Goal: Information Seeking & Learning: Compare options

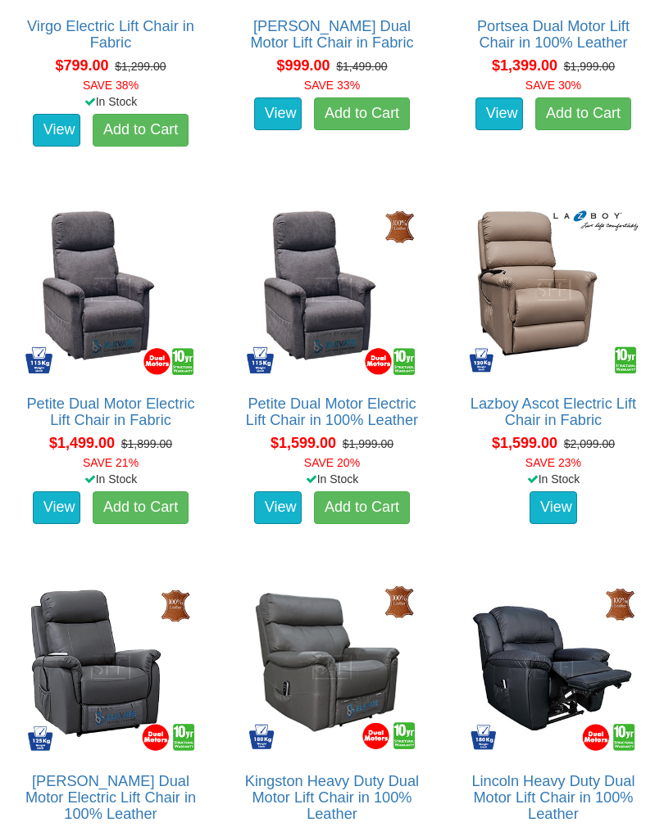
scroll to position [1115, 0]
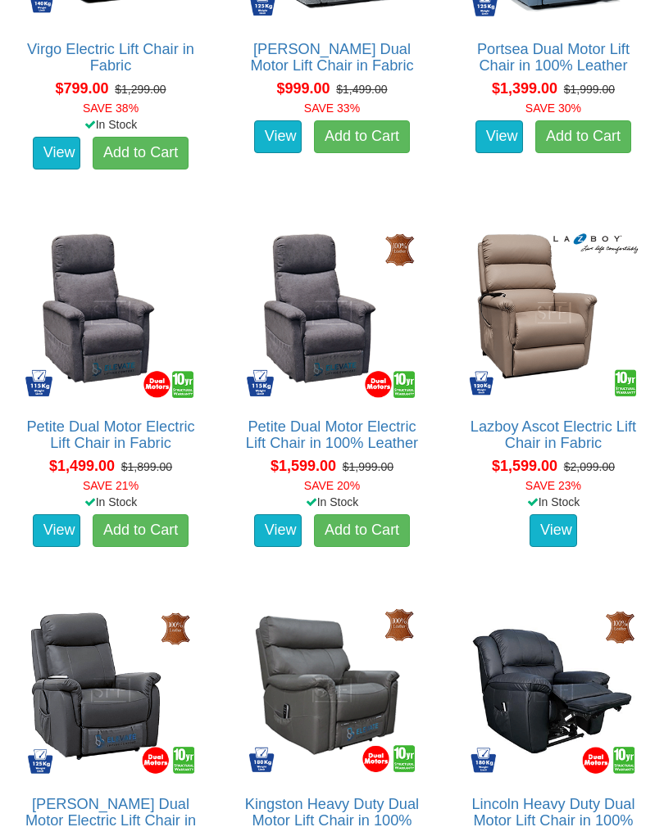
click at [557, 443] on link "Lazboy Ascot Electric Lift Chair in Fabric" at bounding box center [552, 435] width 165 height 33
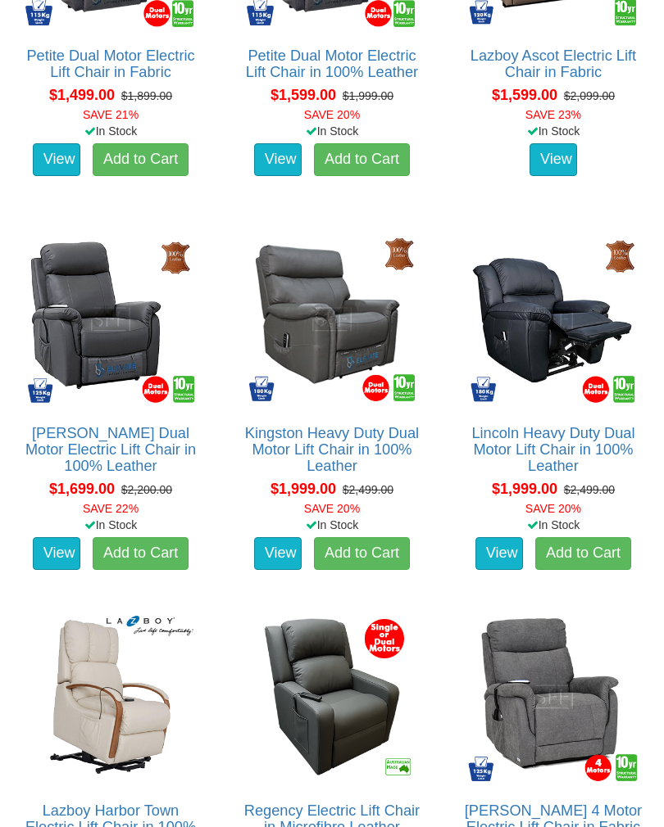
scroll to position [1486, 0]
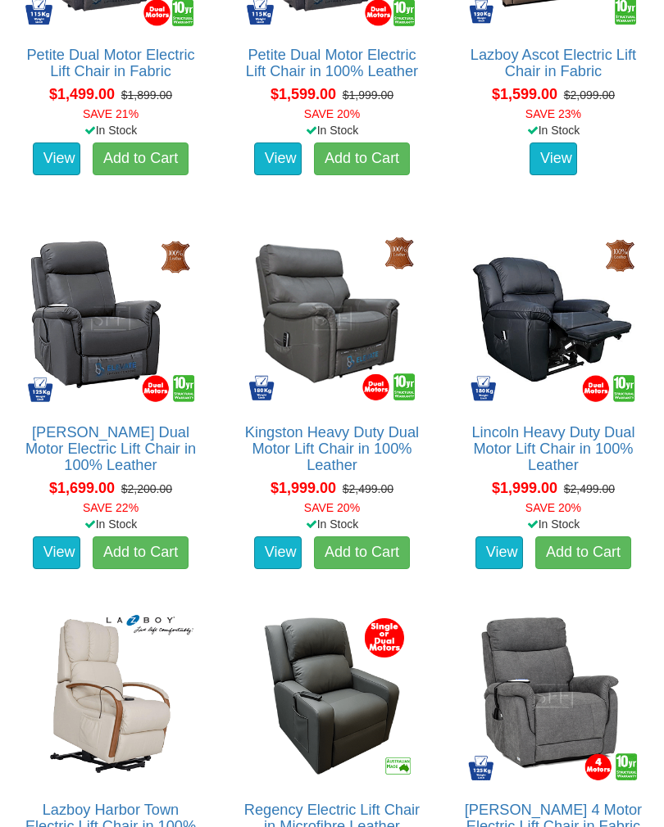
click at [336, 383] on img at bounding box center [331, 318] width 179 height 179
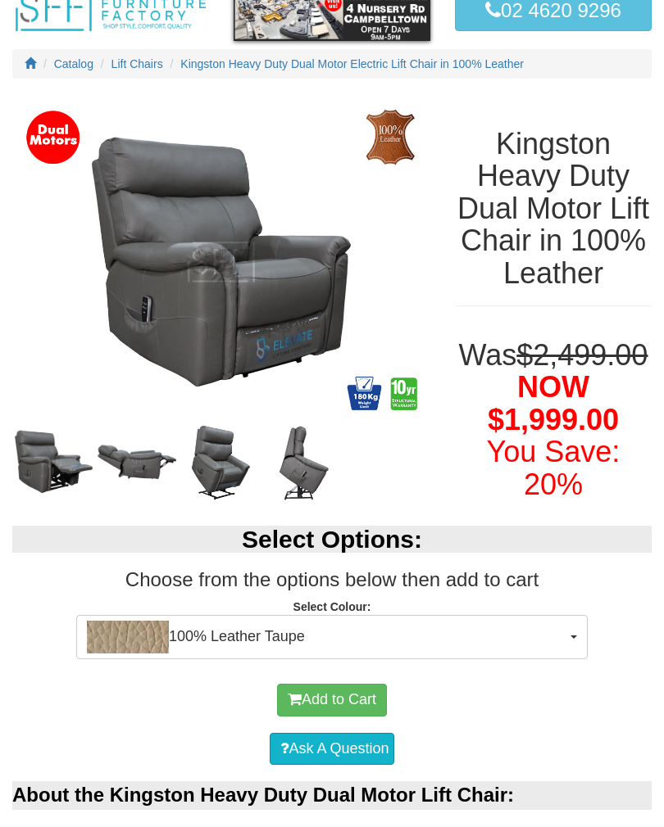
scroll to position [119, 0]
click at [273, 285] on img at bounding box center [221, 262] width 418 height 334
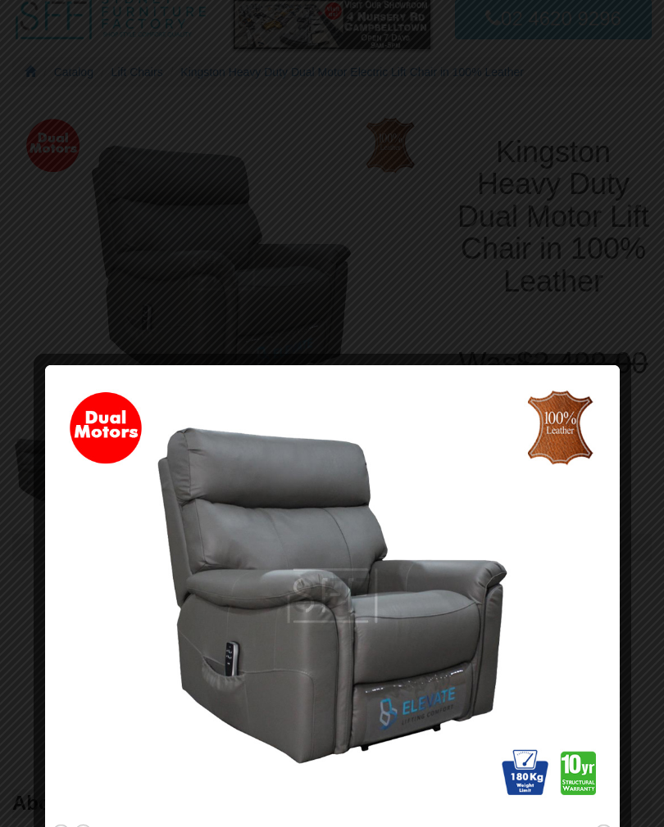
scroll to position [0, 0]
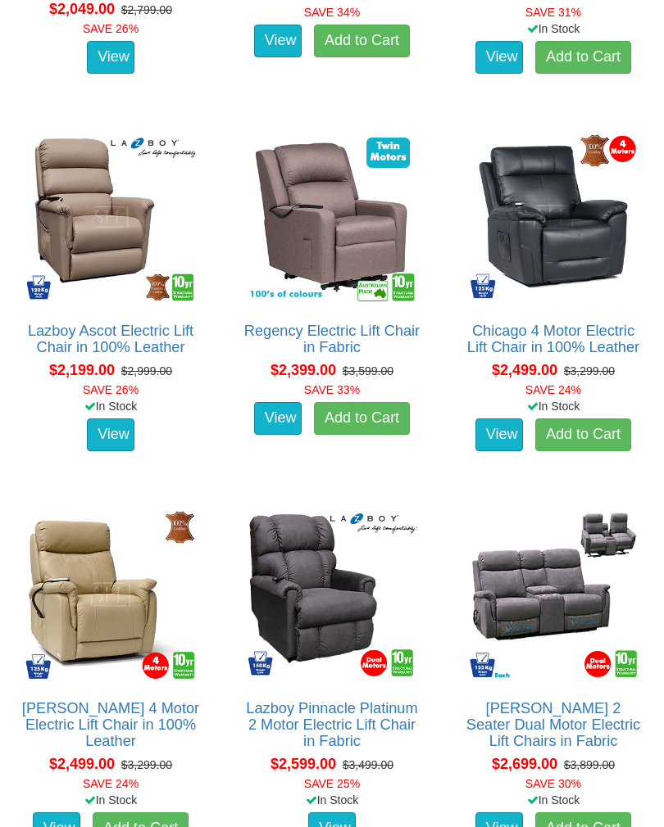
scroll to position [2285, 0]
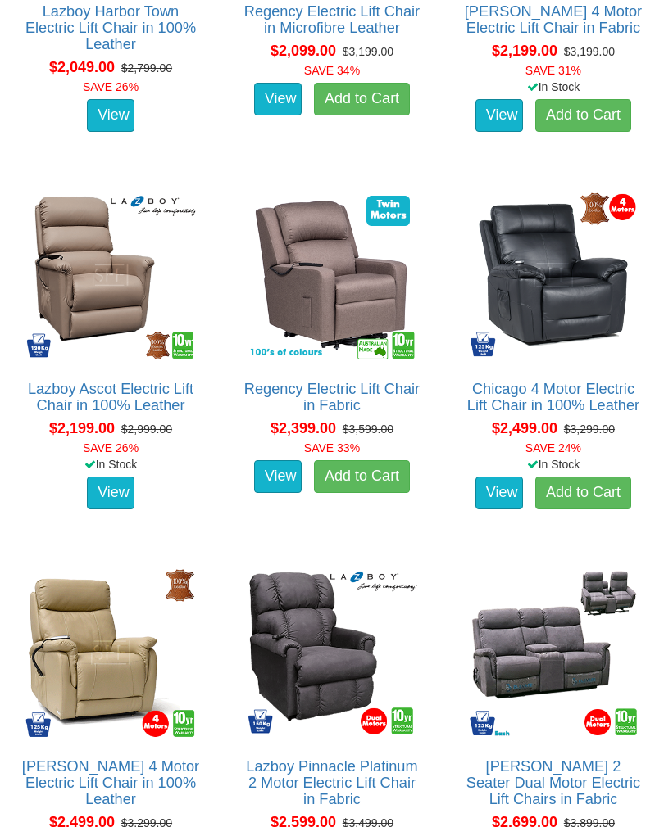
click at [554, 389] on link "Chicago 4 Motor Electric Lift Chair in 100% Leather" at bounding box center [553, 397] width 172 height 33
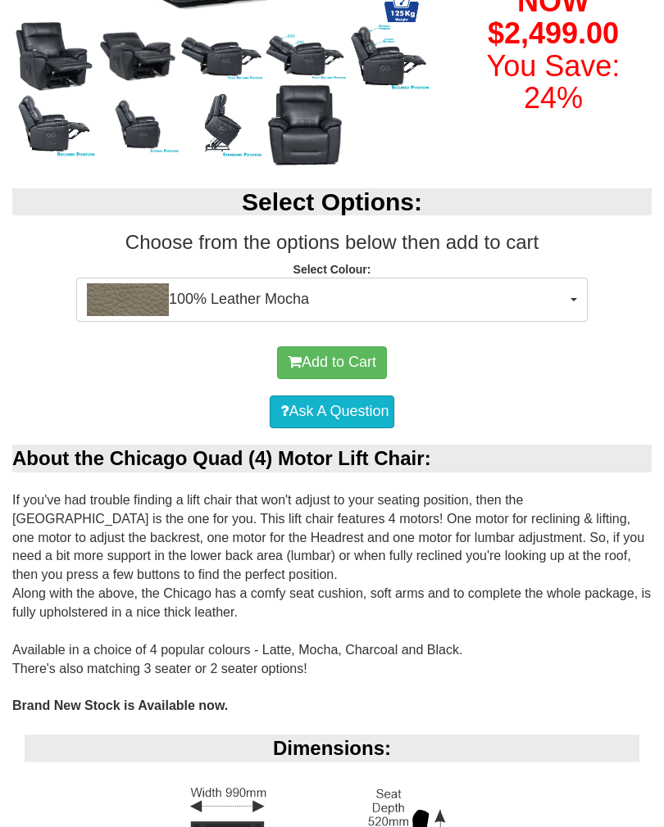
scroll to position [472, 0]
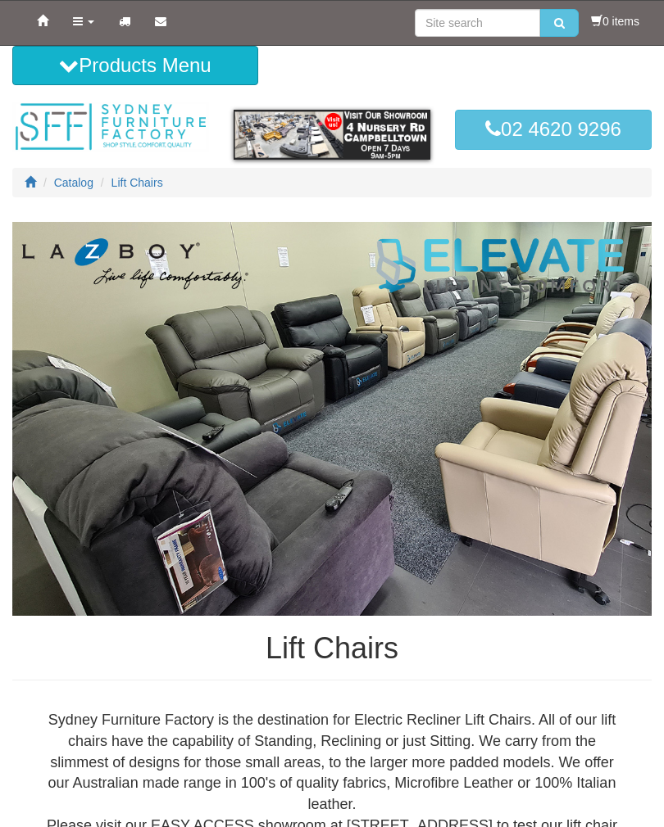
scroll to position [2285, 0]
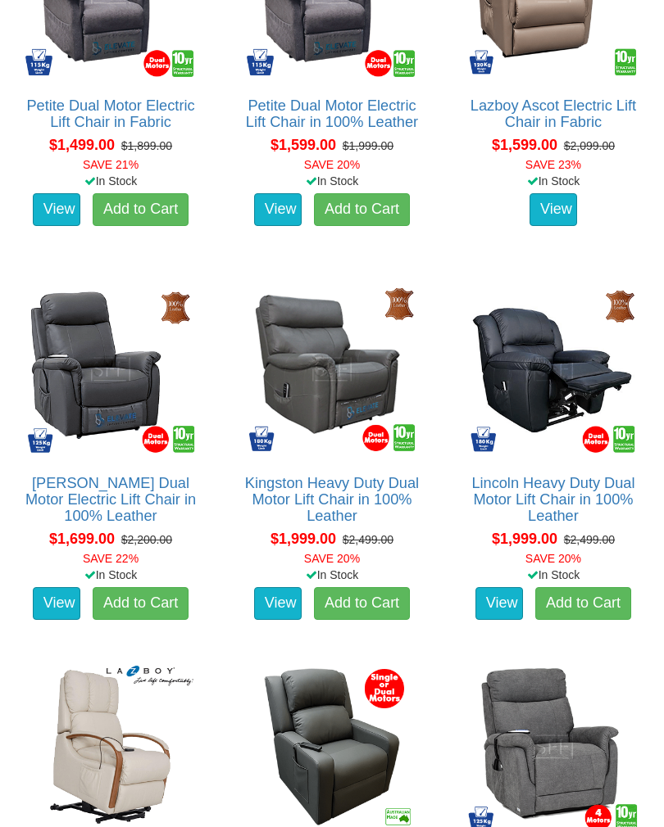
scroll to position [1436, 0]
click at [350, 488] on link "Kingston Heavy Duty Dual Motor Lift Chair in 100% Leather" at bounding box center [332, 499] width 174 height 49
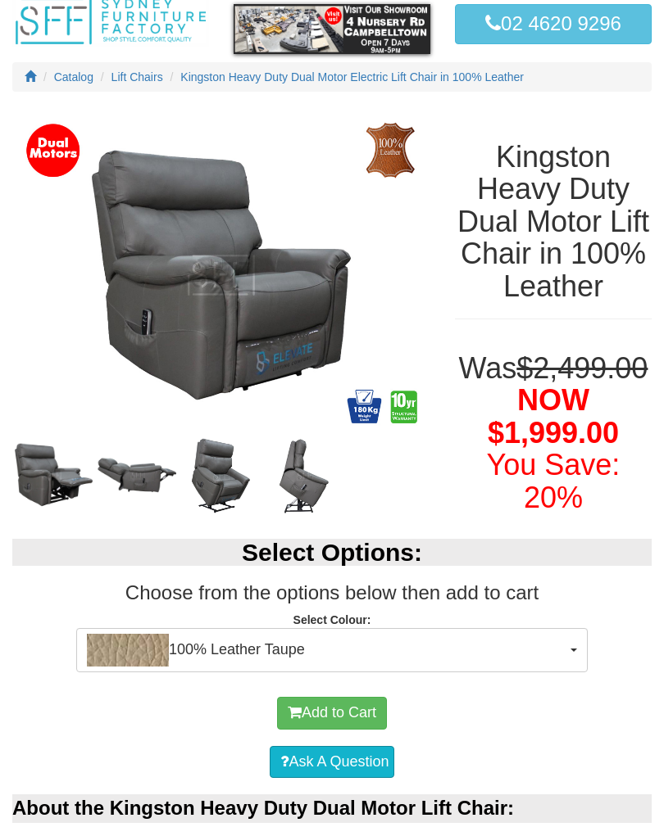
scroll to position [98, 0]
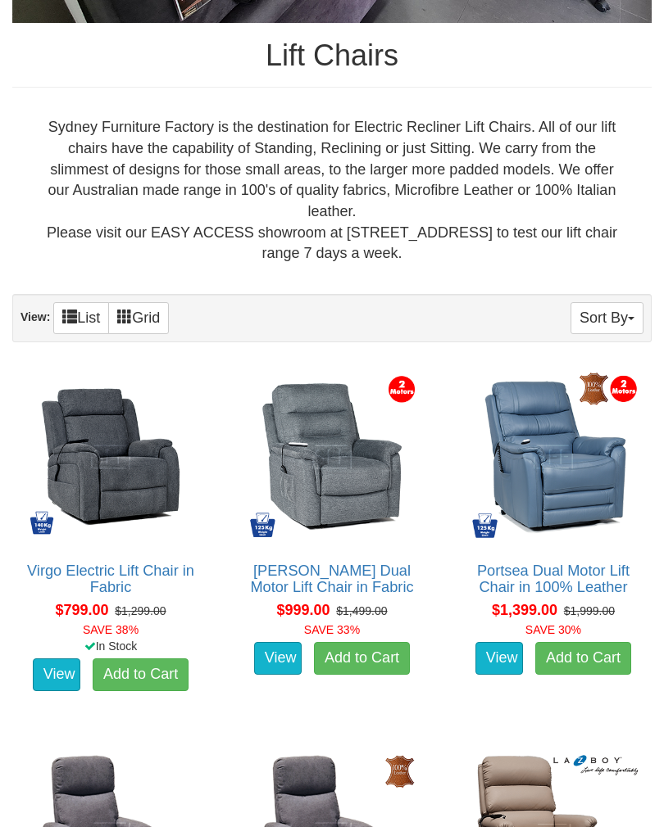
scroll to position [593, 0]
click at [626, 328] on button "Sort By" at bounding box center [606, 318] width 73 height 32
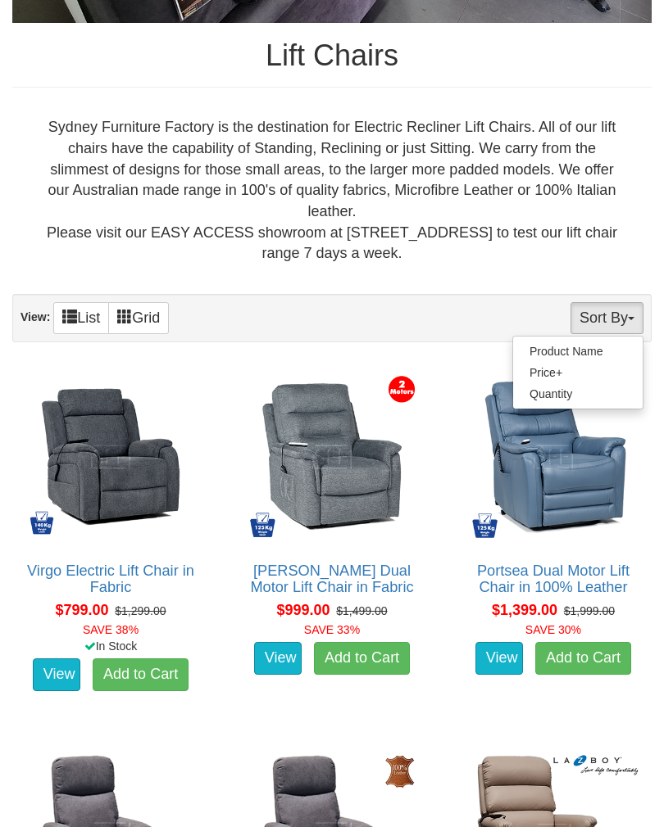
click at [69, 305] on div at bounding box center [332, 413] width 664 height 827
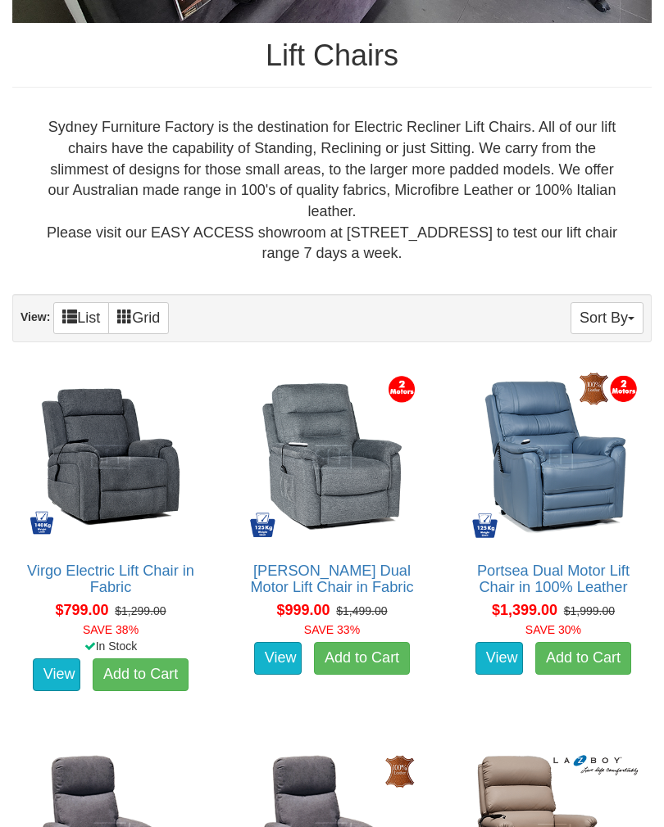
click at [77, 311] on link "List" at bounding box center [81, 318] width 56 height 32
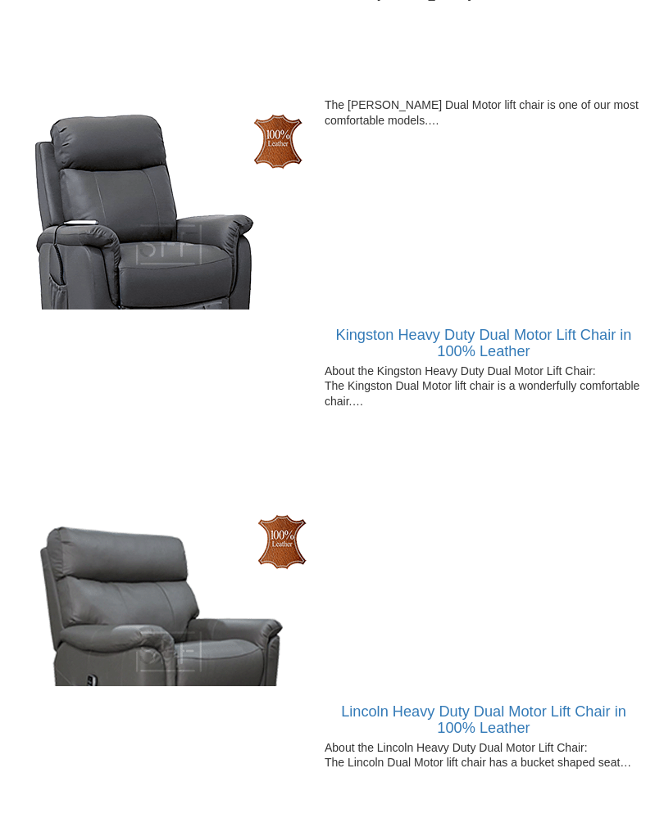
scroll to position [3280, 0]
click at [448, 338] on link "Kingston Heavy Duty Dual Motor Lift Chair in 100% Leather" at bounding box center [484, 343] width 296 height 33
